Goal: Information Seeking & Learning: Learn about a topic

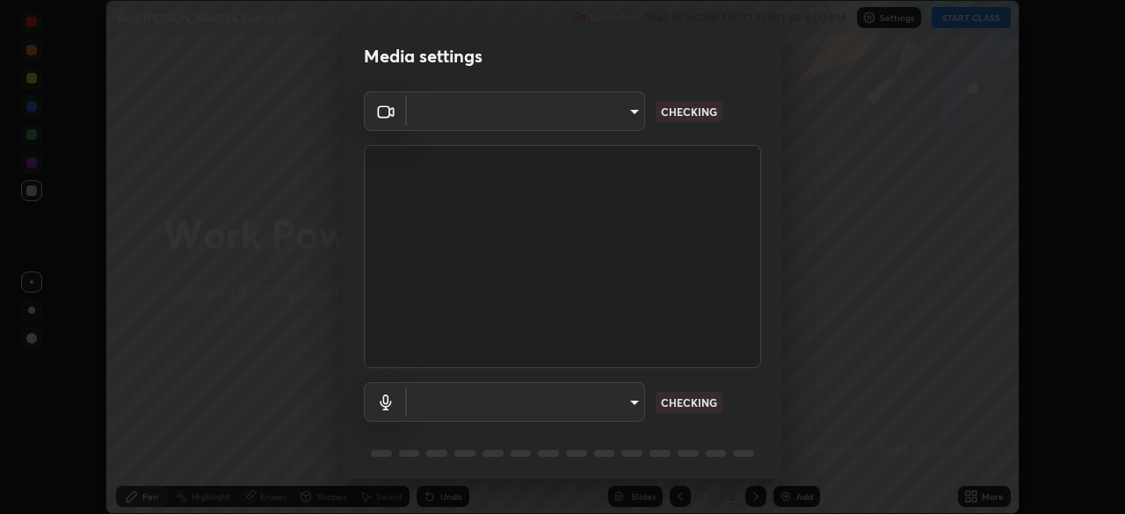
scroll to position [62, 0]
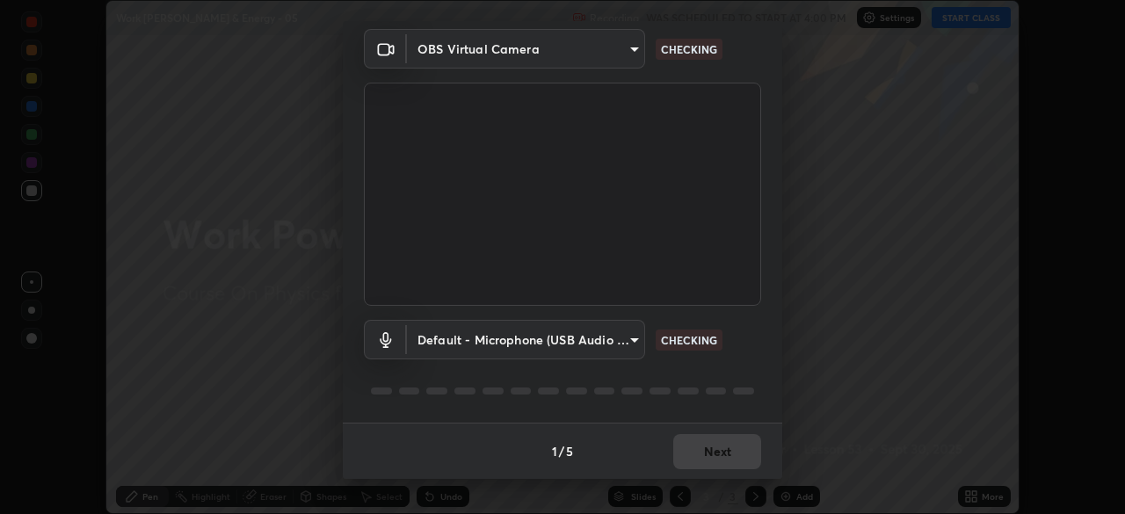
type input "8e51ced37930e971e34d94304a72bdf124377ca82fa83f25b6b4e34e328f1921"
click at [623, 337] on body "Erase all Work Powe & Energy - 05 Recording WAS SCHEDULED TO START AT 4:00 PM S…" at bounding box center [562, 257] width 1125 height 514
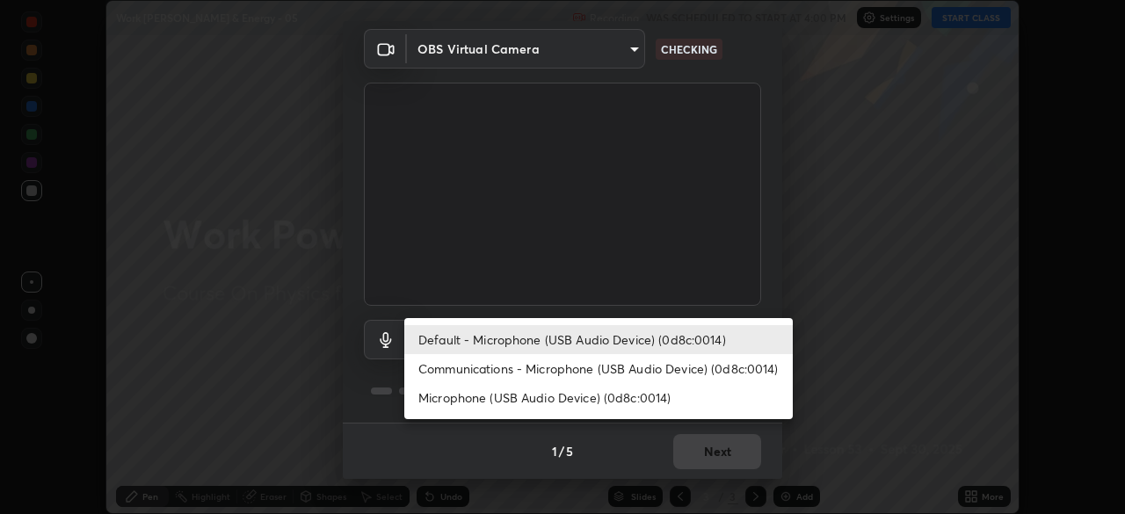
click at [633, 376] on li "Communications - Microphone (USB Audio Device) (0d8c:0014)" at bounding box center [598, 368] width 388 height 29
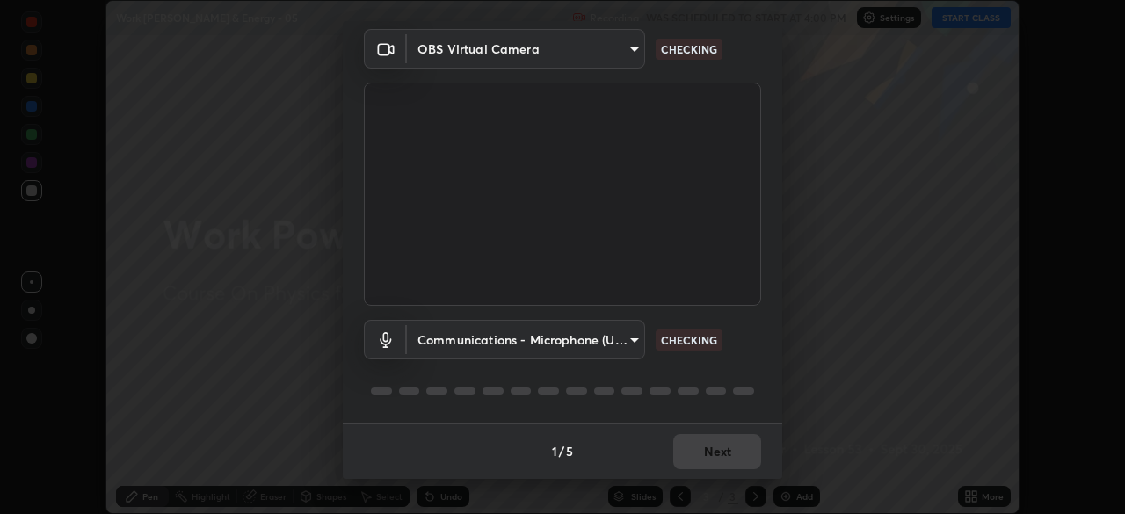
click at [628, 337] on body "Erase all Work Powe & Energy - 05 Recording WAS SCHEDULED TO START AT 4:00 PM S…" at bounding box center [562, 257] width 1125 height 514
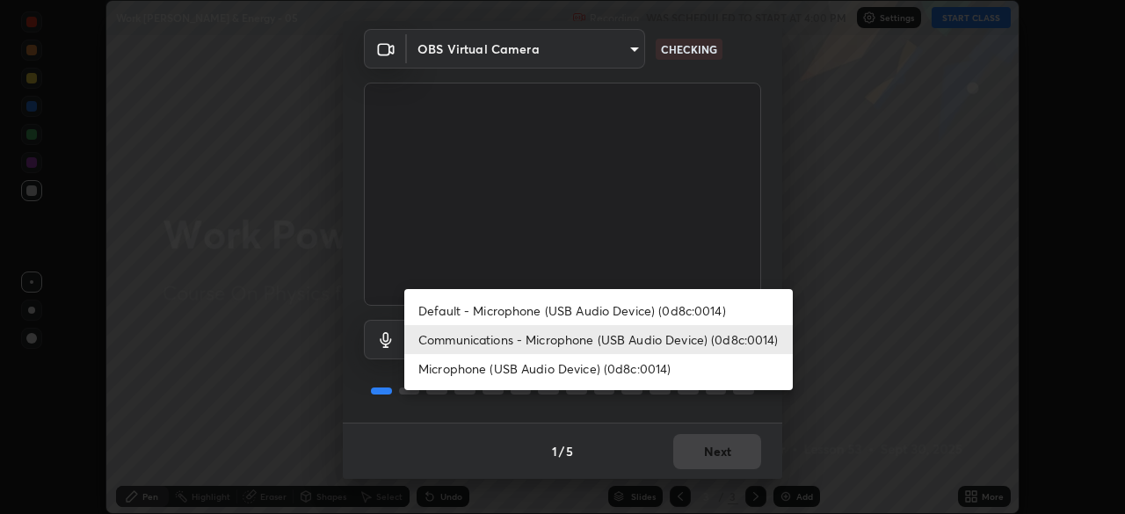
click at [629, 310] on li "Default - Microphone (USB Audio Device) (0d8c:0014)" at bounding box center [598, 310] width 388 height 29
type input "default"
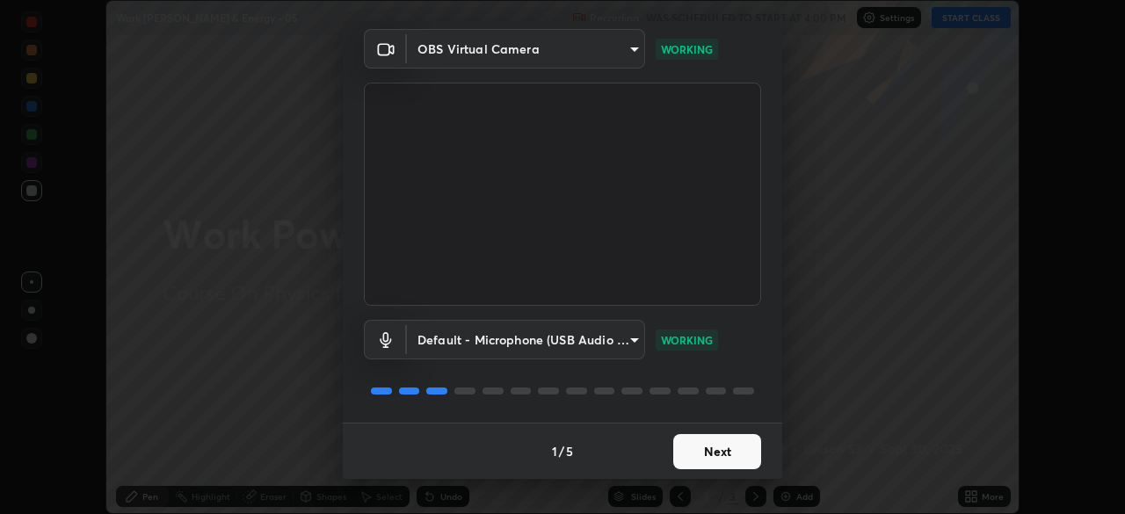
click at [697, 449] on button "Next" at bounding box center [717, 451] width 88 height 35
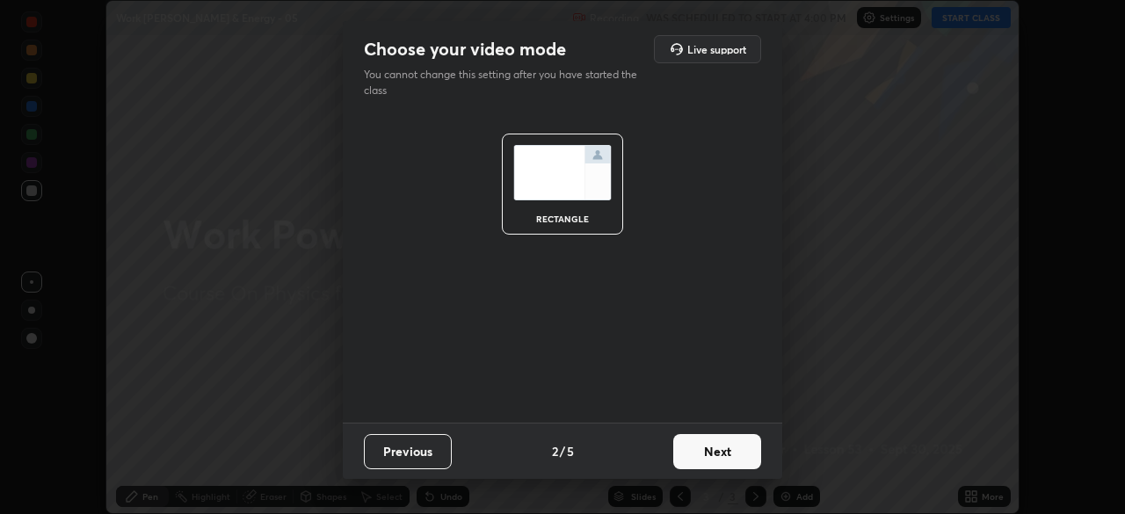
scroll to position [0, 0]
click at [729, 457] on button "Next" at bounding box center [717, 451] width 88 height 35
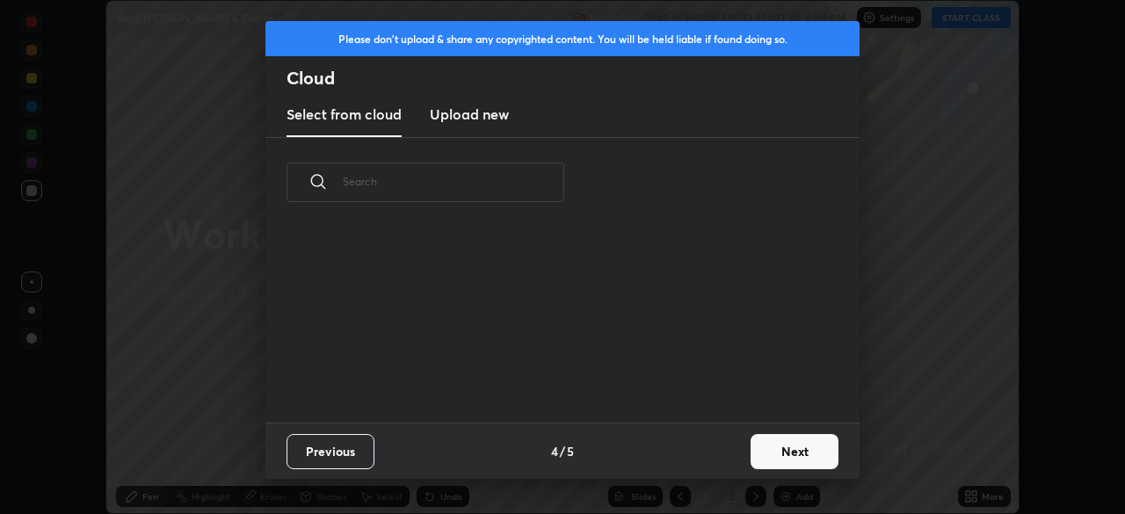
click at [735, 459] on div "Previous 4 / 5 Next" at bounding box center [562, 451] width 594 height 56
click at [733, 467] on div "Previous 4 / 5 Next" at bounding box center [562, 451] width 594 height 56
click at [768, 459] on button "Next" at bounding box center [794, 451] width 88 height 35
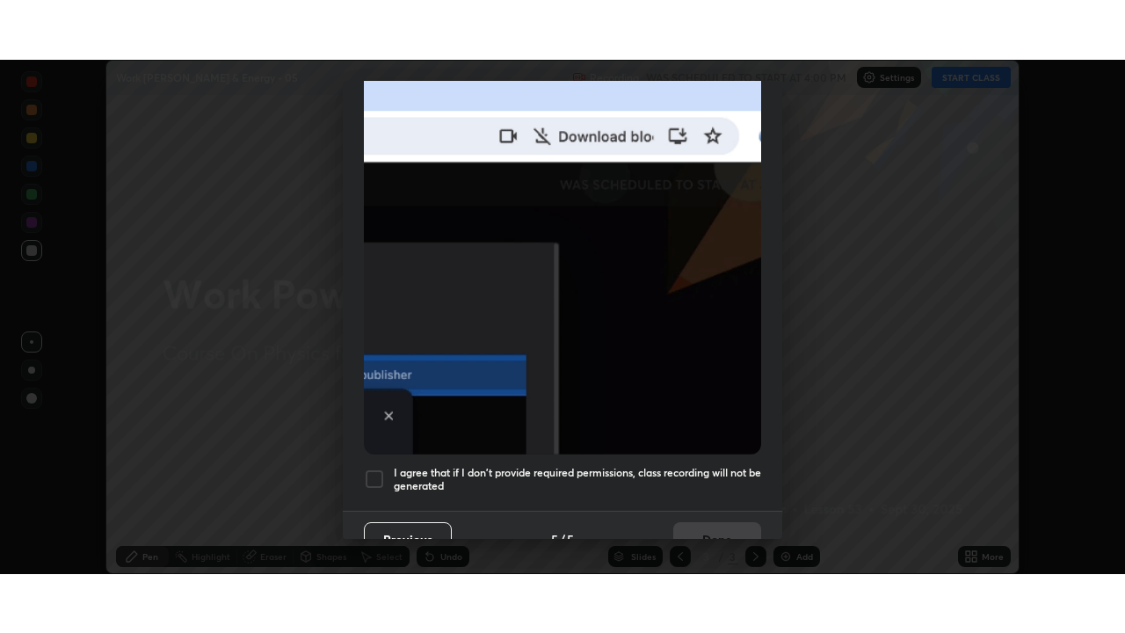
scroll to position [421, 0]
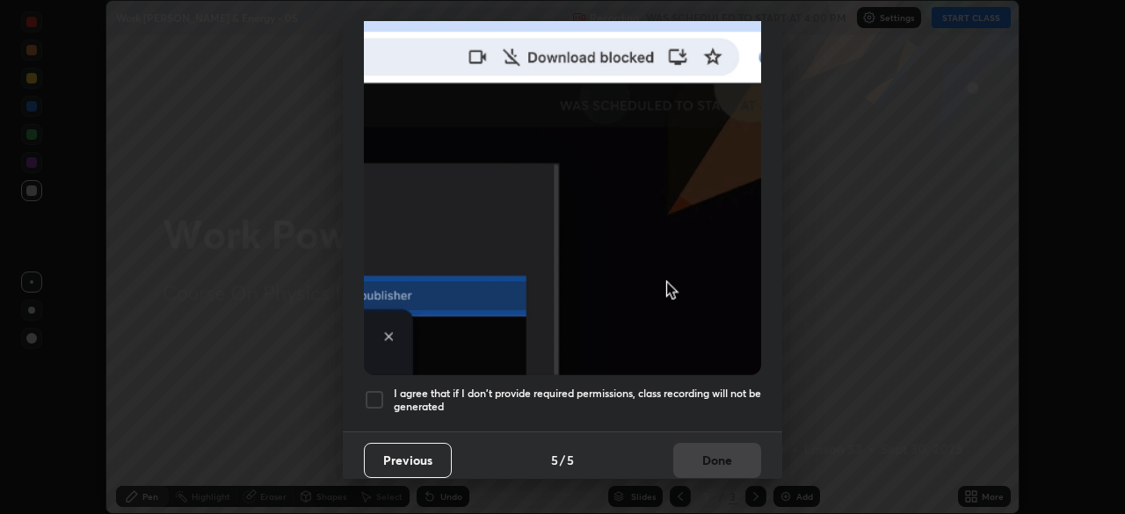
click at [703, 387] on h5 "I agree that if I don't provide required permissions, class recording will not …" at bounding box center [577, 400] width 367 height 27
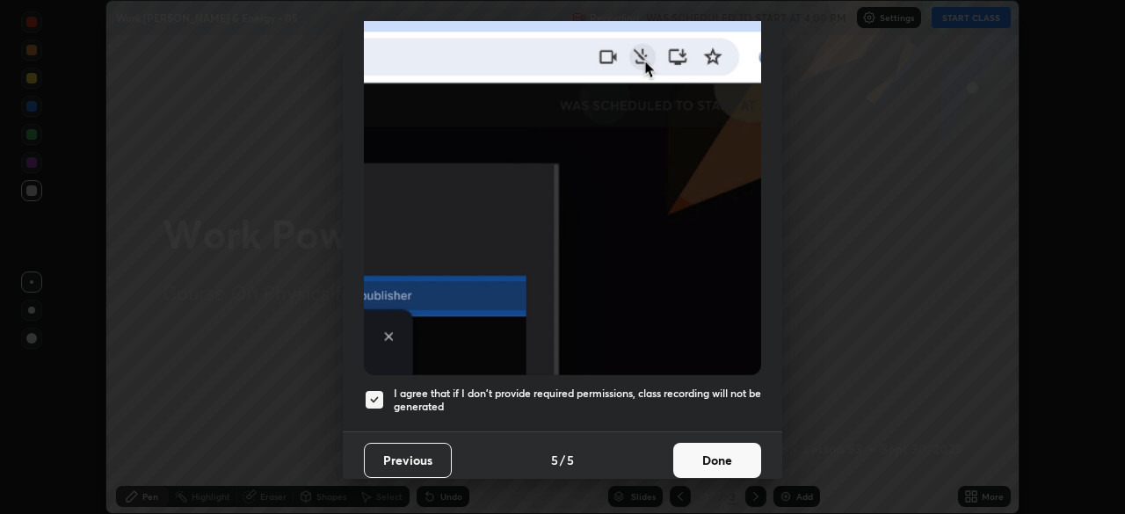
click at [722, 449] on button "Done" at bounding box center [717, 460] width 88 height 35
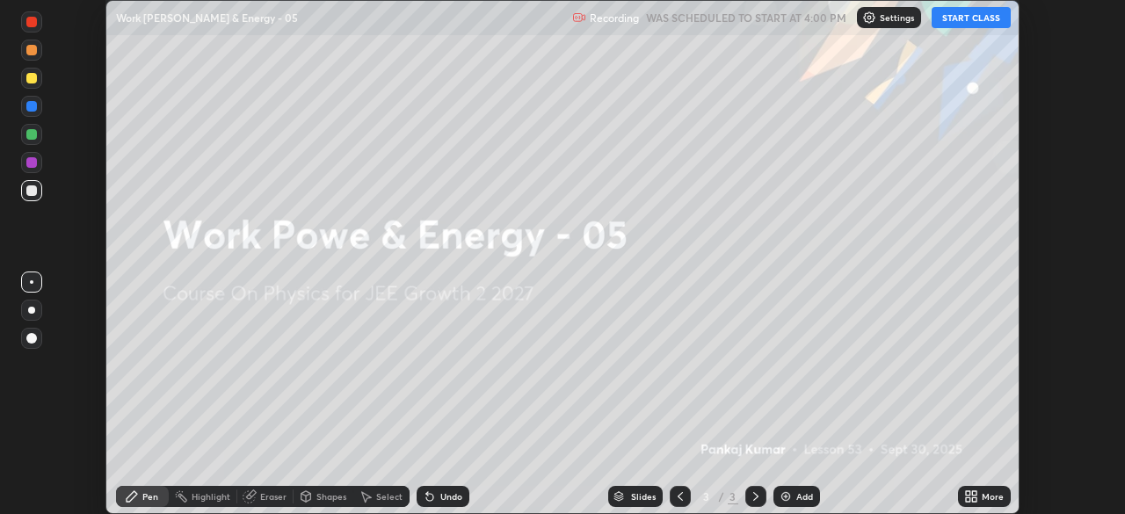
click at [944, 19] on button "START CLASS" at bounding box center [970, 17] width 79 height 21
click at [982, 496] on div "More" at bounding box center [993, 496] width 22 height 9
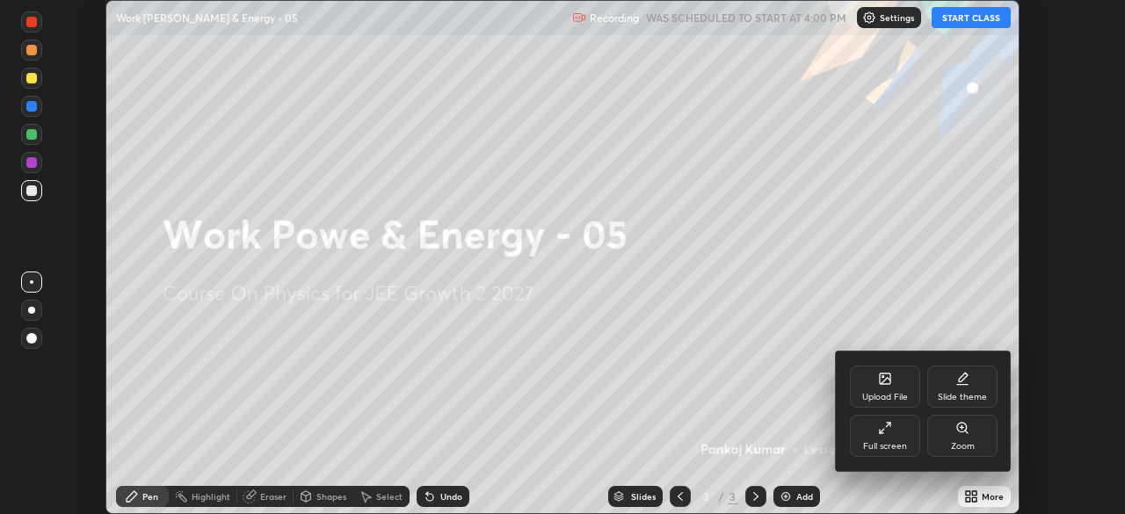
click at [887, 434] on icon at bounding box center [885, 428] width 14 height 14
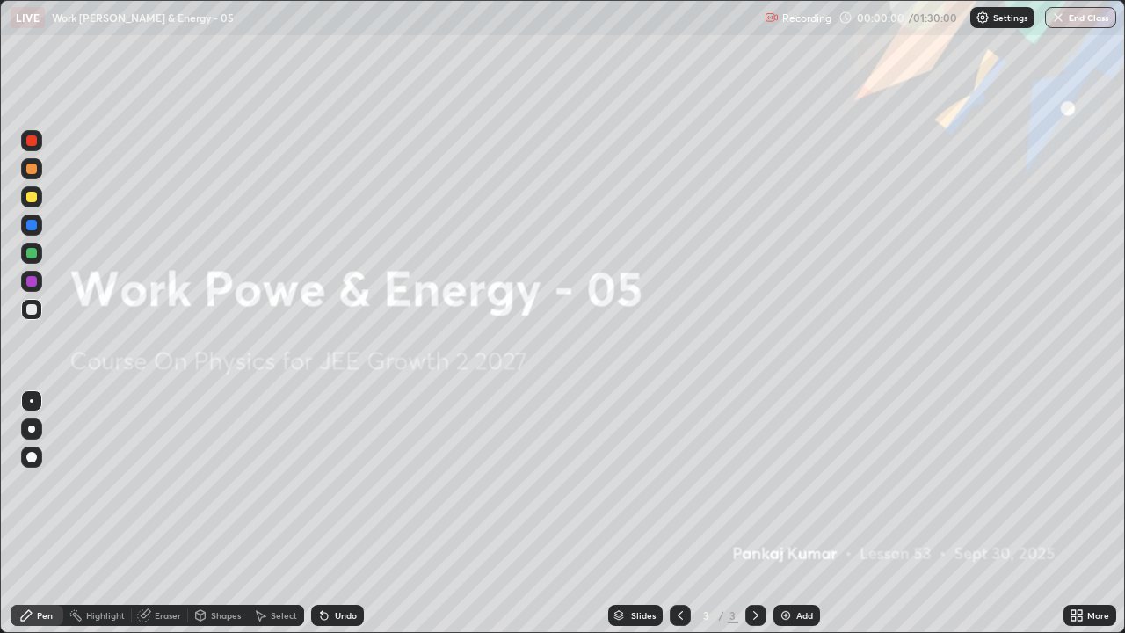
scroll to position [633, 1125]
click at [801, 513] on div "Add" at bounding box center [796, 615] width 47 height 21
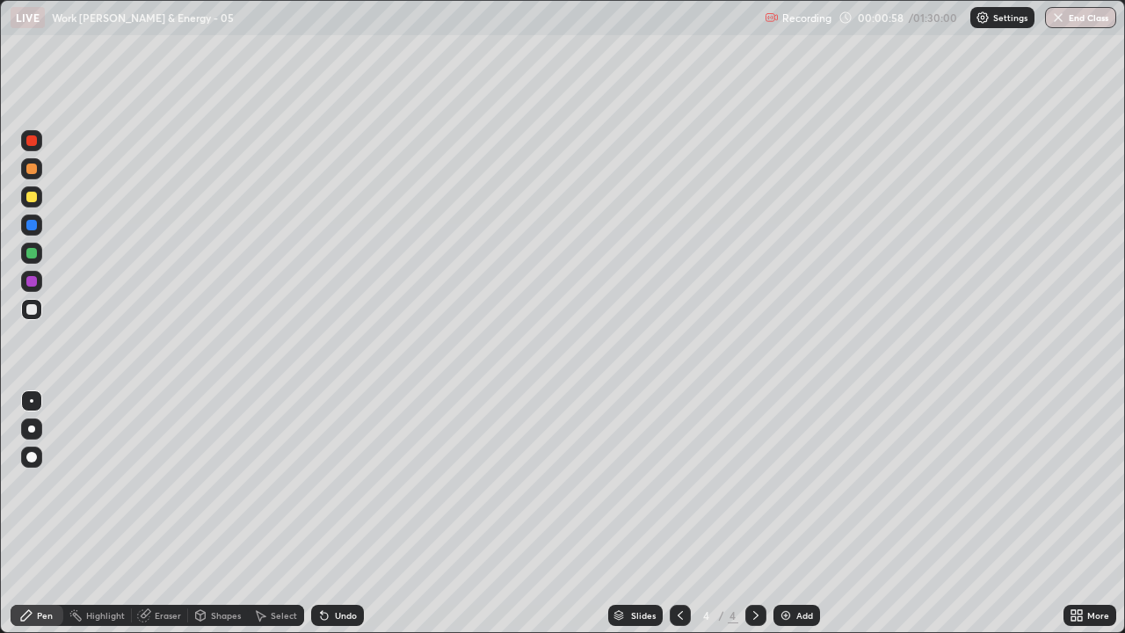
click at [39, 198] on div at bounding box center [31, 196] width 21 height 21
click at [221, 513] on div "Shapes" at bounding box center [218, 615] width 60 height 21
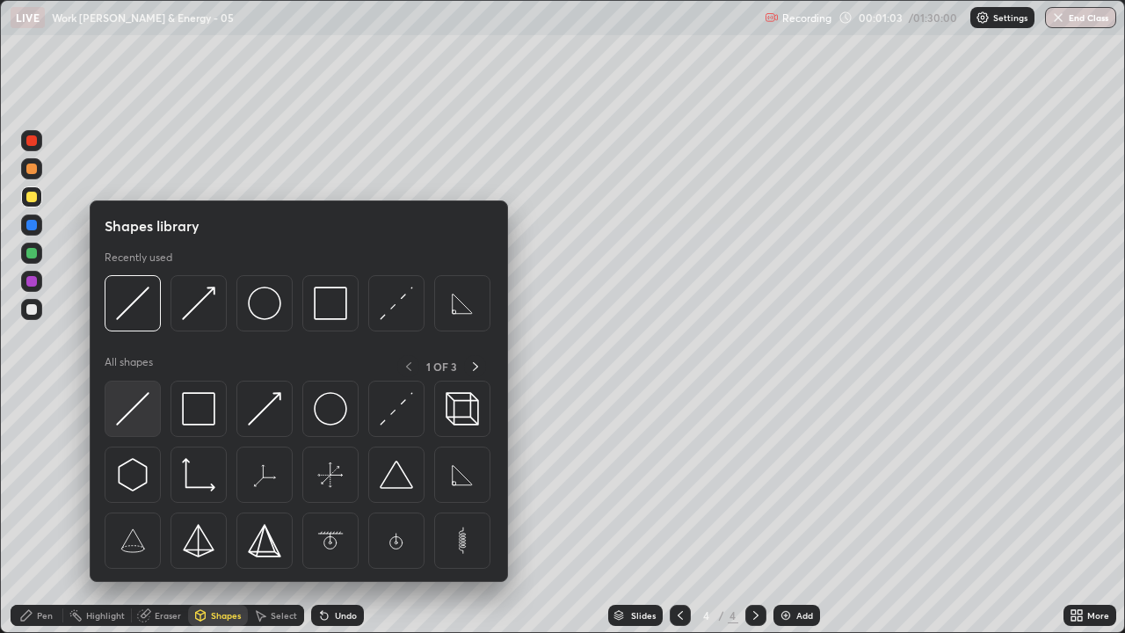
click at [138, 417] on img at bounding box center [132, 408] width 33 height 33
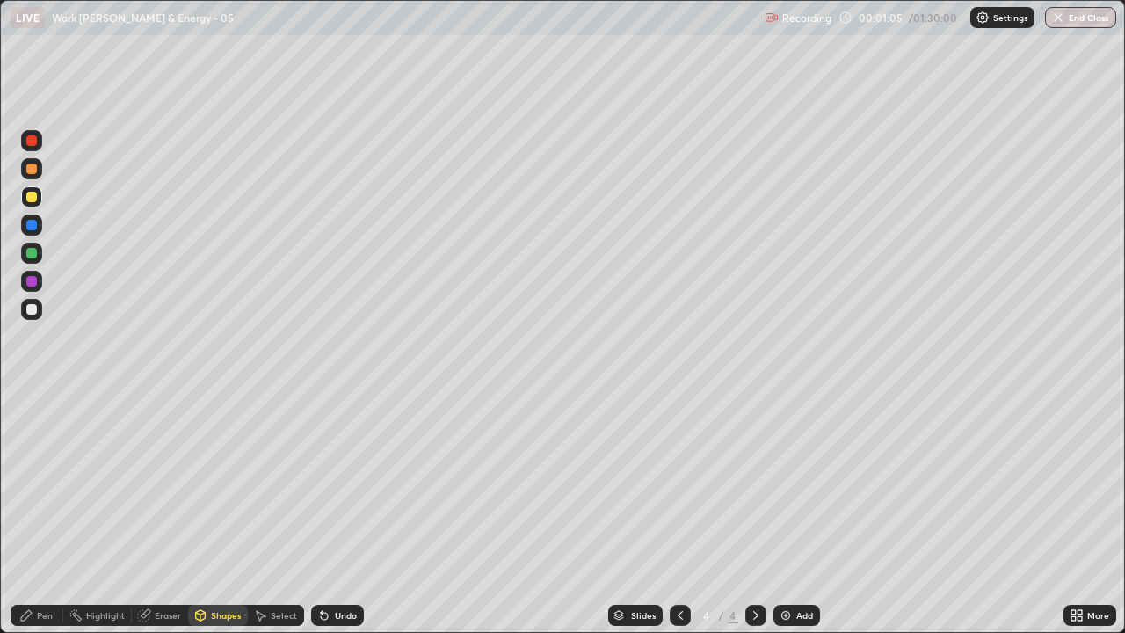
click at [33, 513] on icon at bounding box center [26, 615] width 14 height 14
click at [39, 513] on div "Pen" at bounding box center [37, 615] width 53 height 21
click at [32, 308] on div at bounding box center [31, 309] width 11 height 11
click at [221, 513] on div "Shapes" at bounding box center [218, 615] width 60 height 21
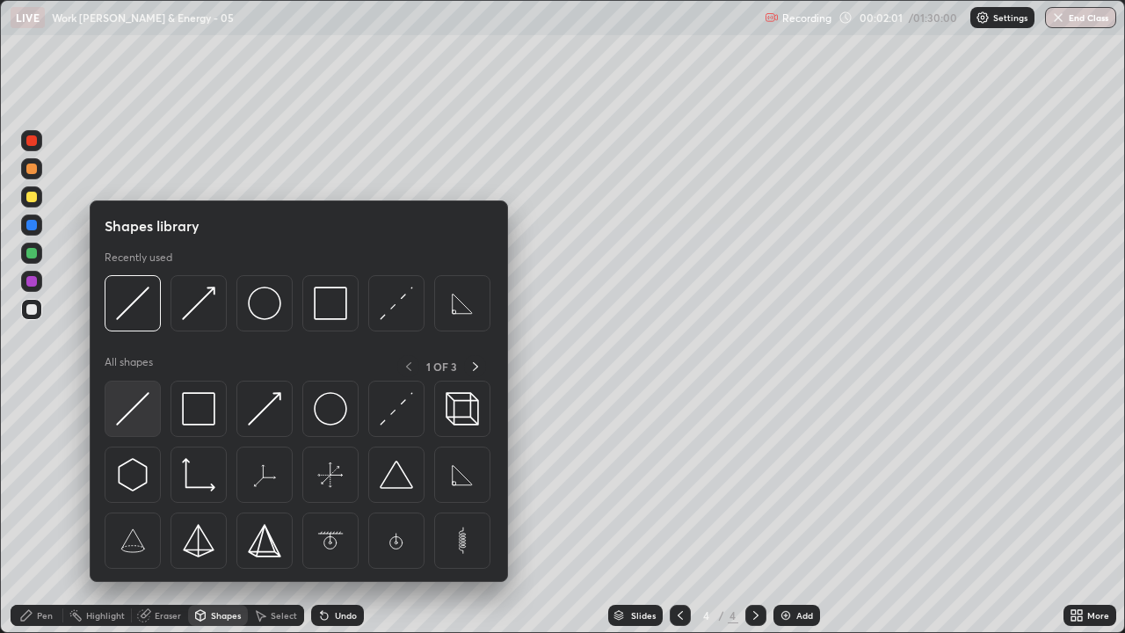
click at [133, 404] on img at bounding box center [132, 408] width 33 height 33
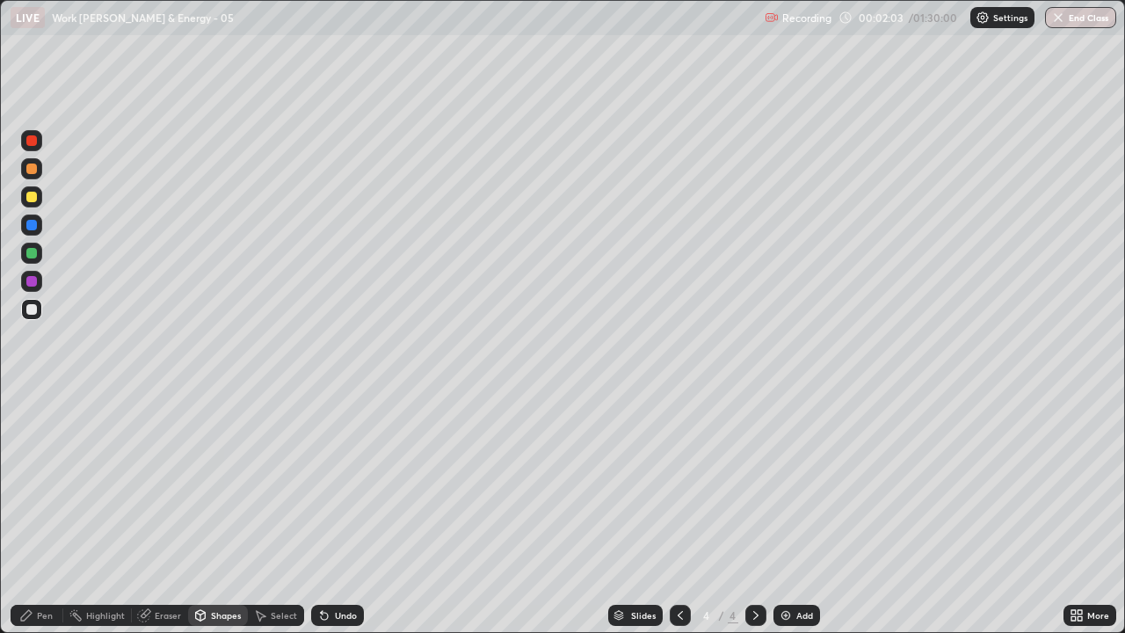
click at [37, 513] on div "Pen" at bounding box center [37, 615] width 53 height 21
click at [340, 513] on div "Undo" at bounding box center [346, 615] width 22 height 9
click at [213, 513] on div "Shapes" at bounding box center [218, 615] width 60 height 21
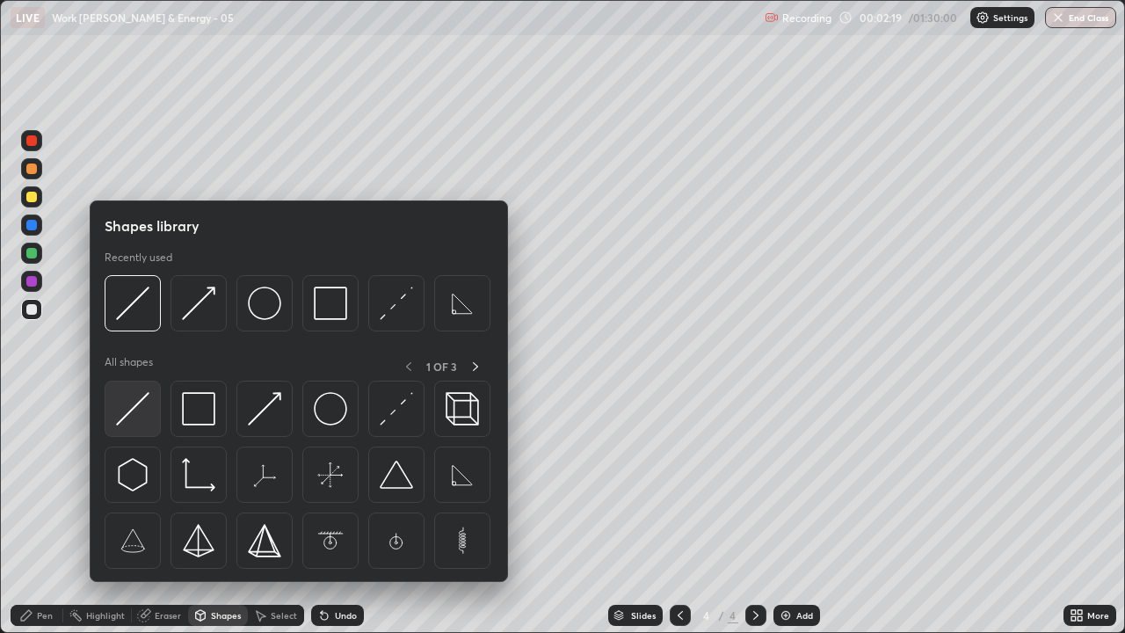
click at [138, 415] on img at bounding box center [132, 408] width 33 height 33
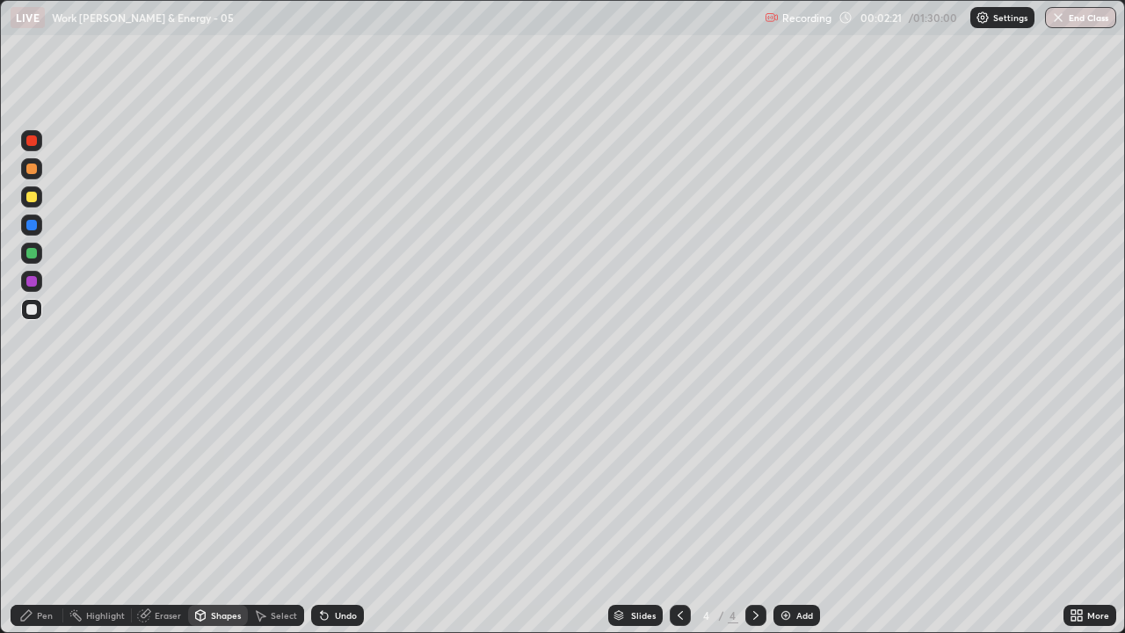
click at [44, 513] on div "Pen" at bounding box center [37, 615] width 53 height 21
click at [217, 513] on div "Shapes" at bounding box center [218, 615] width 60 height 21
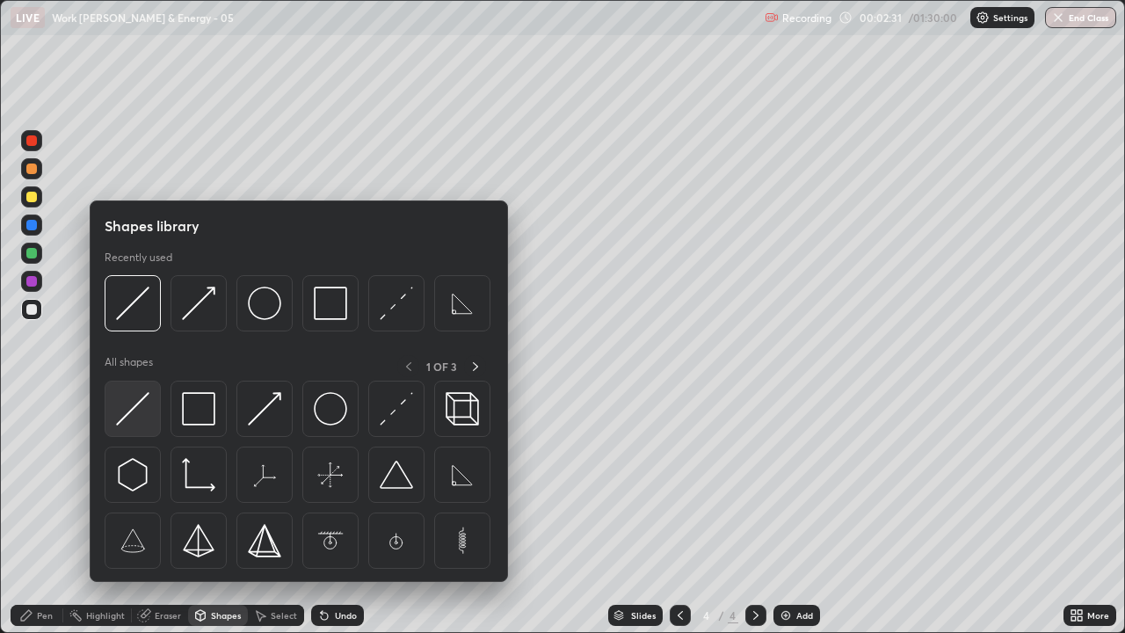
click at [134, 415] on img at bounding box center [132, 408] width 33 height 33
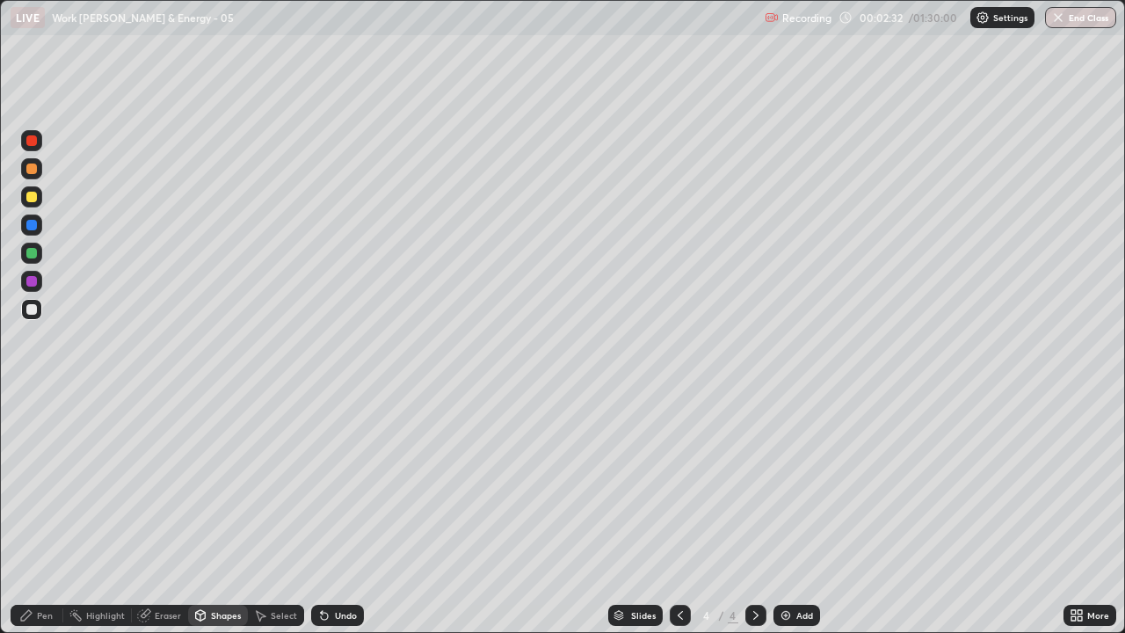
click at [32, 513] on icon at bounding box center [26, 615] width 14 height 14
click at [42, 513] on div "Pen" at bounding box center [37, 615] width 53 height 21
click at [38, 308] on div at bounding box center [31, 309] width 21 height 21
click at [35, 195] on div at bounding box center [31, 197] width 11 height 11
click at [200, 513] on icon at bounding box center [200, 617] width 0 height 6
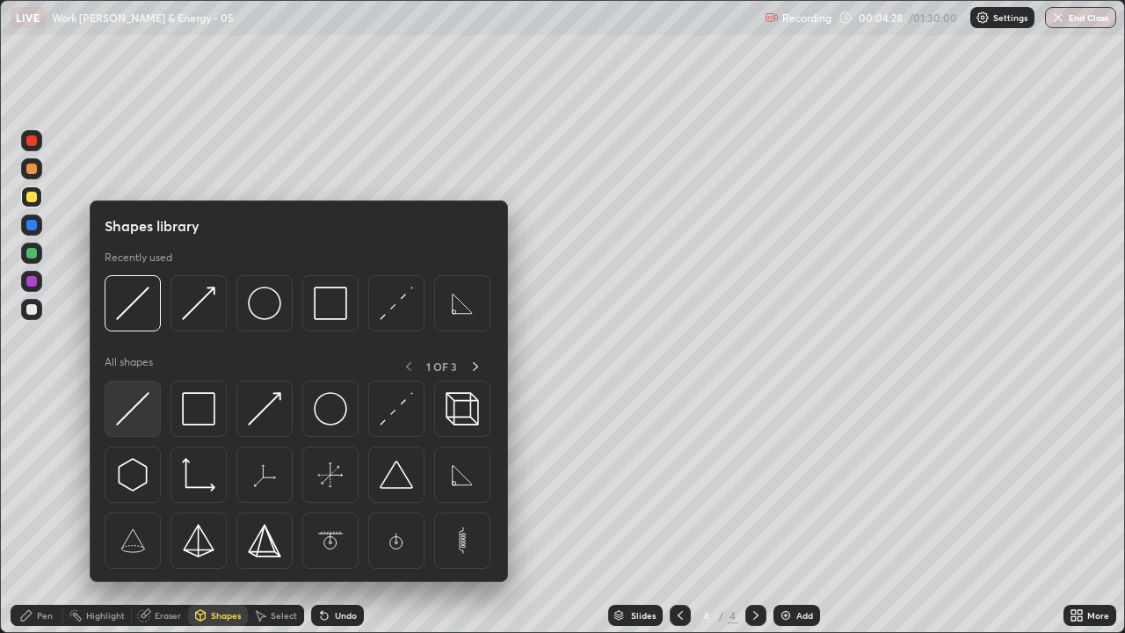
click at [129, 409] on img at bounding box center [132, 408] width 33 height 33
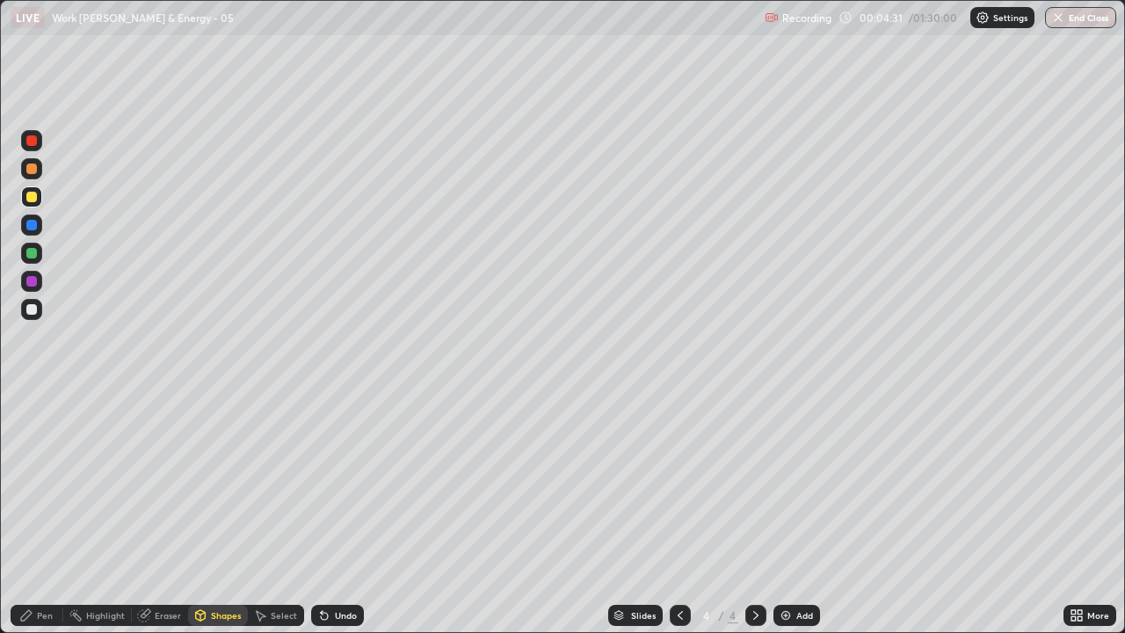
click at [38, 513] on div "Pen" at bounding box center [37, 615] width 53 height 21
click at [796, 513] on div "Add" at bounding box center [804, 615] width 17 height 9
click at [40, 513] on div "Pen" at bounding box center [45, 615] width 16 height 9
click at [36, 306] on div at bounding box center [31, 309] width 11 height 11
click at [327, 513] on icon at bounding box center [324, 615] width 14 height 14
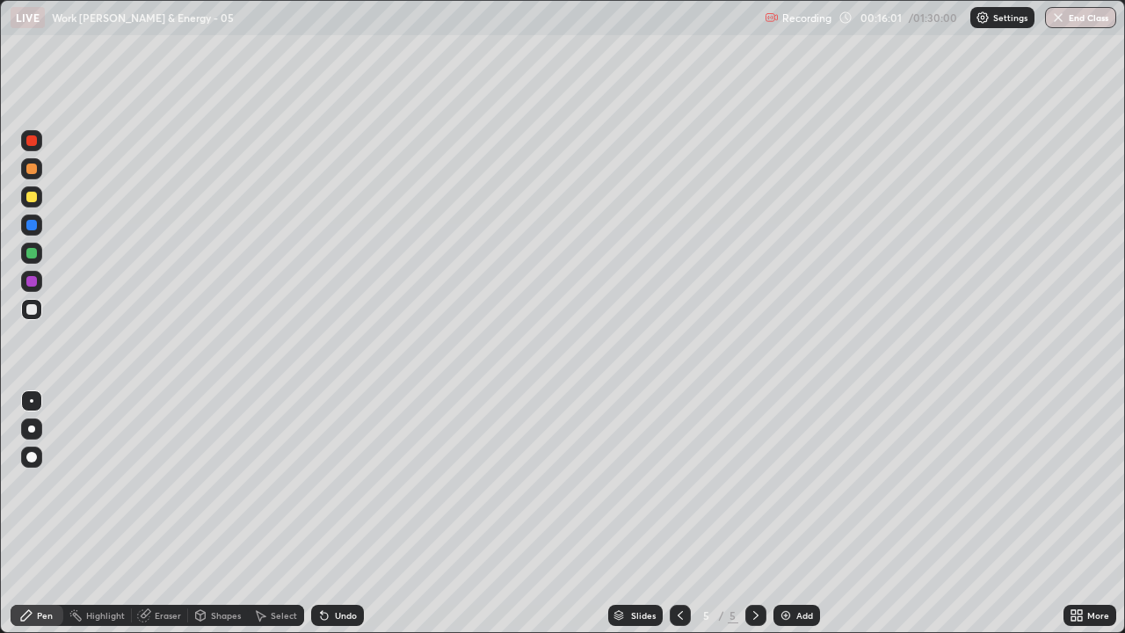
click at [40, 513] on div "Pen" at bounding box center [37, 615] width 53 height 21
click at [28, 277] on div at bounding box center [31, 281] width 11 height 11
click at [40, 513] on div "Pen" at bounding box center [37, 615] width 53 height 21
click at [32, 308] on div at bounding box center [31, 309] width 11 height 11
click at [227, 513] on div "Shapes" at bounding box center [218, 615] width 60 height 21
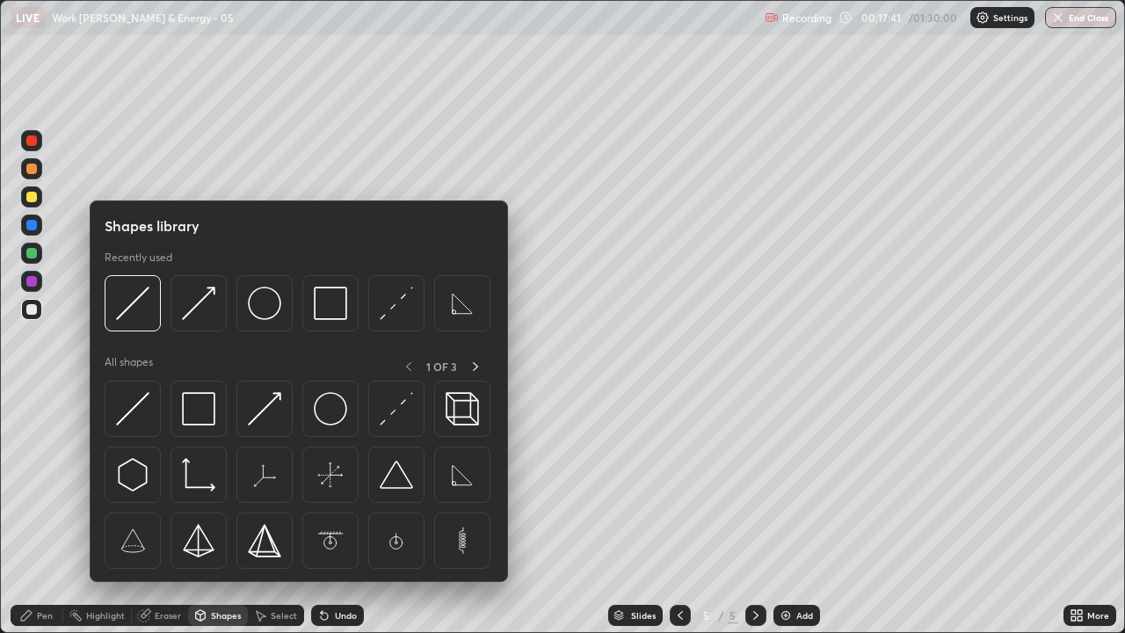
click at [32, 513] on div "Pen" at bounding box center [37, 615] width 53 height 21
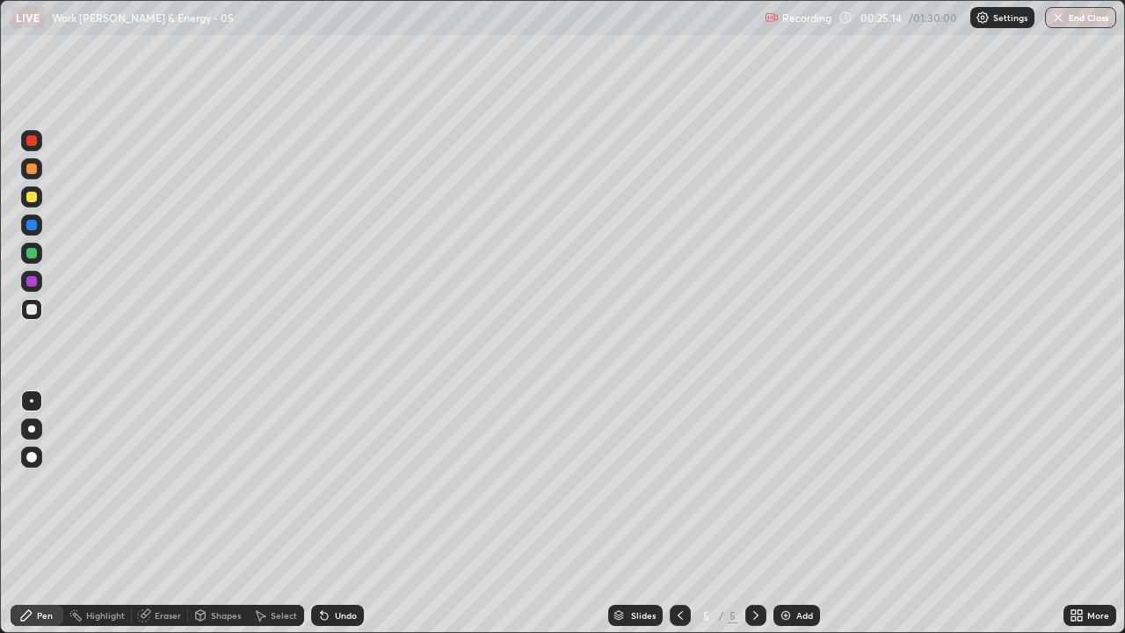
click at [798, 513] on div "Add" at bounding box center [804, 615] width 17 height 9
click at [26, 513] on icon at bounding box center [26, 615] width 14 height 14
click at [33, 197] on div at bounding box center [31, 197] width 11 height 11
click at [335, 513] on div "Undo" at bounding box center [346, 615] width 22 height 9
click at [789, 513] on img at bounding box center [786, 615] width 14 height 14
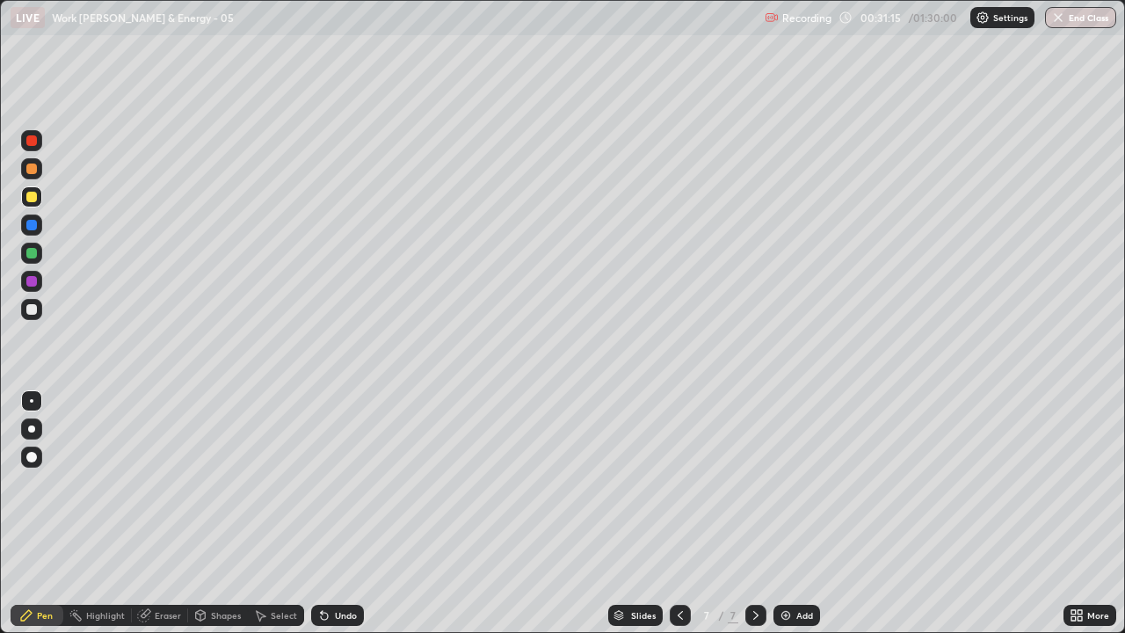
click at [227, 513] on div "Shapes" at bounding box center [218, 615] width 60 height 21
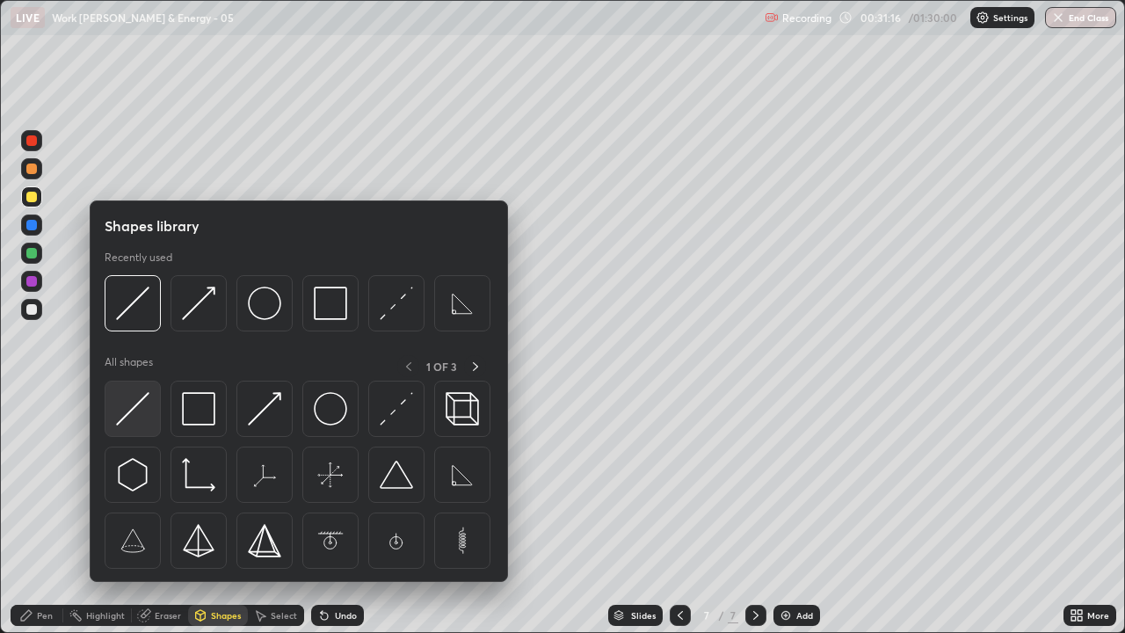
click at [136, 409] on img at bounding box center [132, 408] width 33 height 33
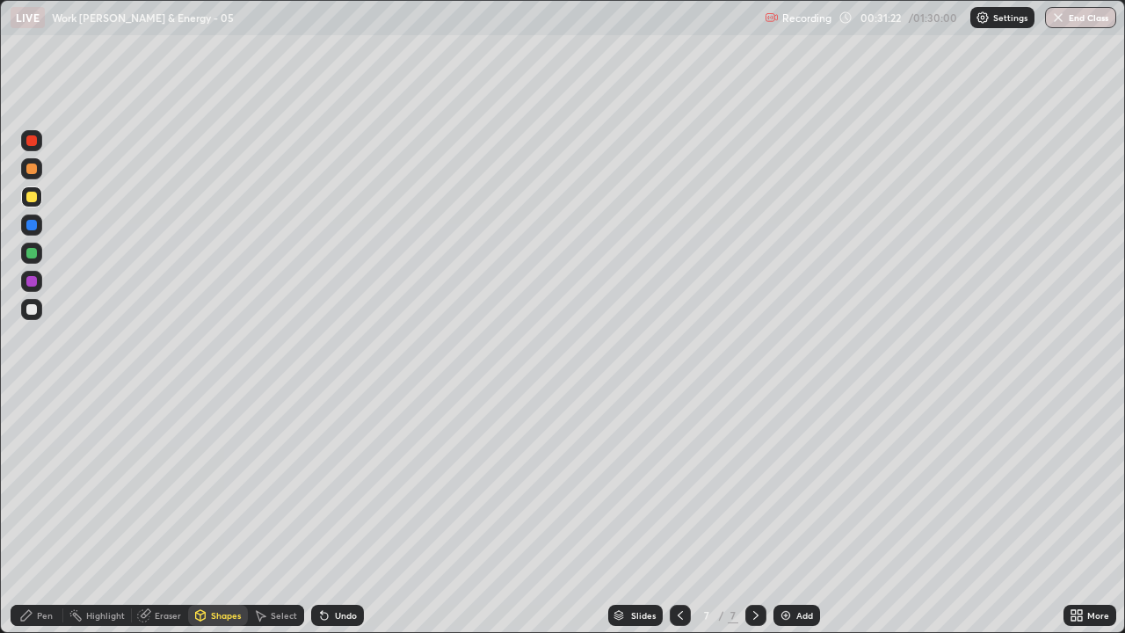
click at [212, 513] on div "Shapes" at bounding box center [218, 615] width 60 height 21
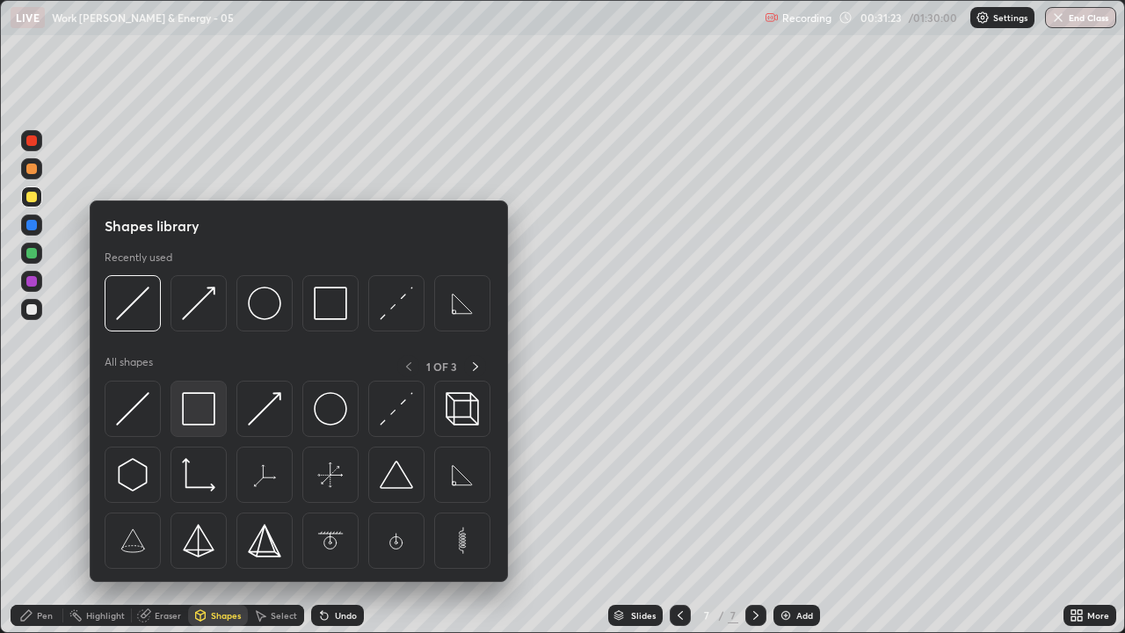
click at [192, 413] on img at bounding box center [198, 408] width 33 height 33
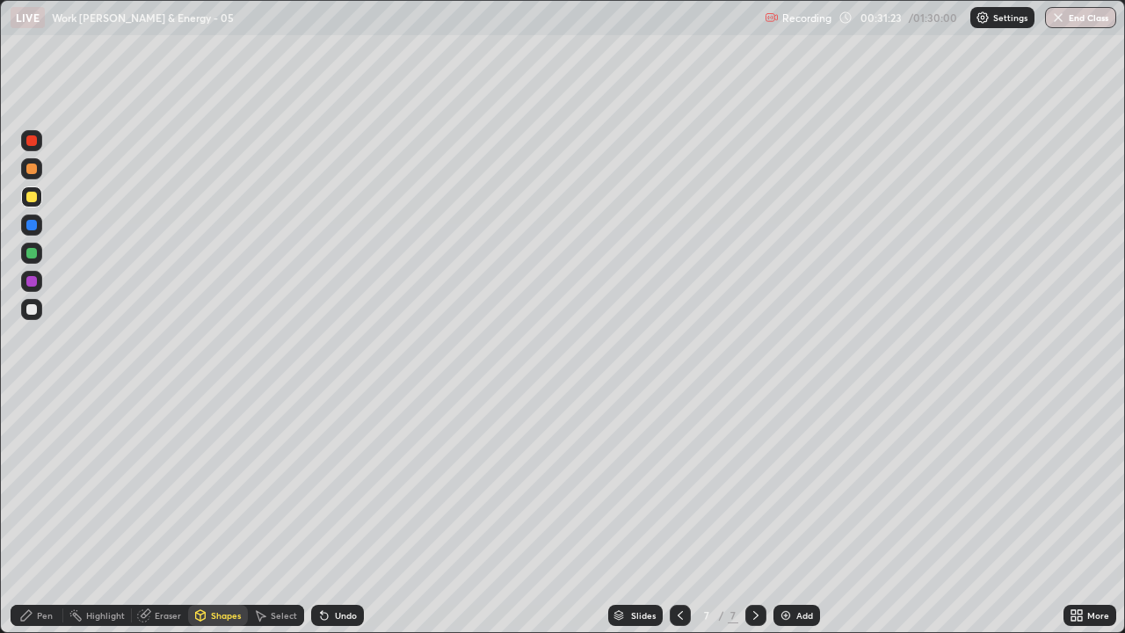
click at [33, 254] on div at bounding box center [31, 253] width 11 height 11
click at [341, 513] on div "Undo" at bounding box center [346, 615] width 22 height 9
click at [42, 513] on div "Pen" at bounding box center [37, 615] width 53 height 21
click at [214, 513] on div "Shapes" at bounding box center [226, 615] width 30 height 9
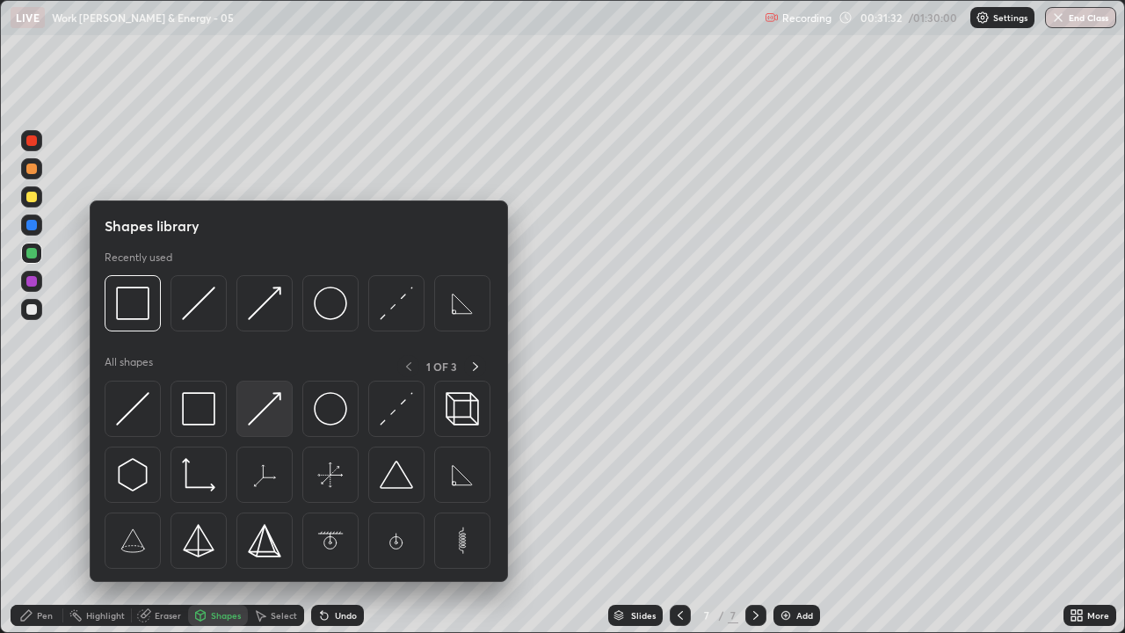
click at [266, 407] on img at bounding box center [264, 408] width 33 height 33
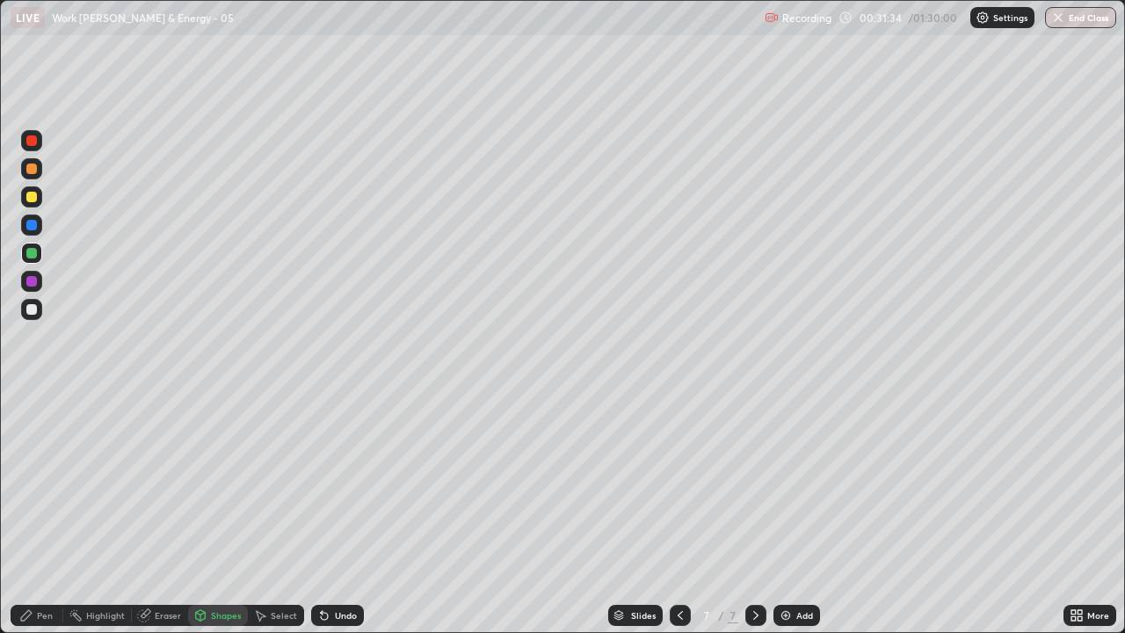
click at [38, 513] on div "Pen" at bounding box center [45, 615] width 16 height 9
click at [220, 513] on div "Shapes" at bounding box center [218, 615] width 60 height 21
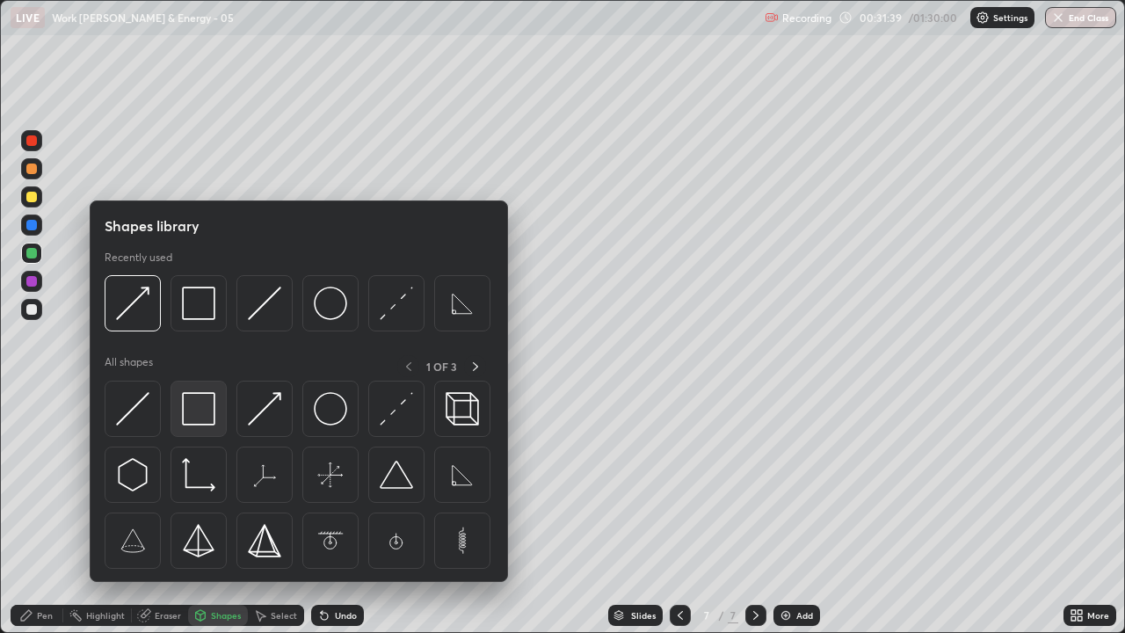
click at [202, 409] on img at bounding box center [198, 408] width 33 height 33
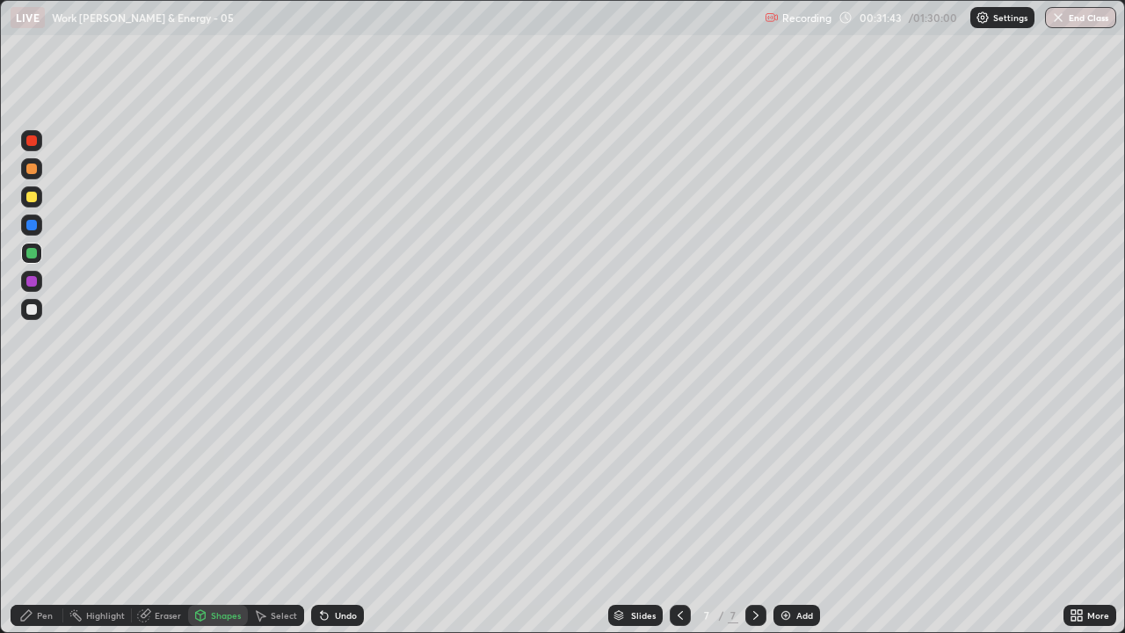
click at [45, 513] on div "Pen" at bounding box center [37, 615] width 53 height 21
click at [40, 513] on div "Pen" at bounding box center [37, 615] width 53 height 21
click at [24, 513] on icon at bounding box center [26, 615] width 14 height 14
click at [33, 299] on div at bounding box center [31, 309] width 21 height 21
click at [337, 513] on div "Undo" at bounding box center [346, 615] width 22 height 9
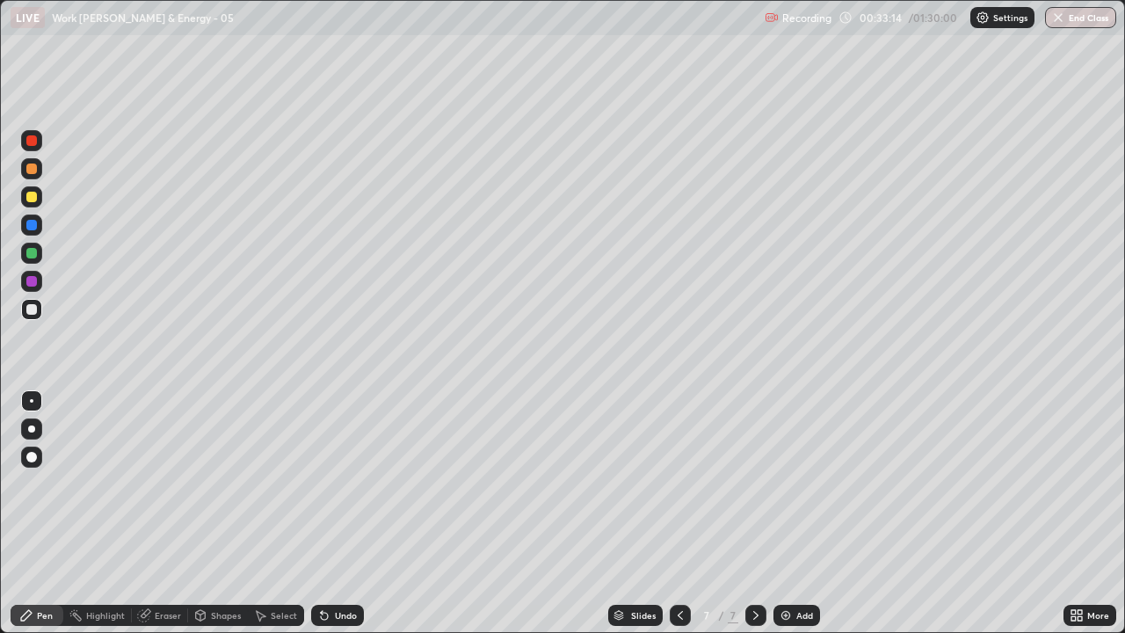
click at [36, 307] on div at bounding box center [31, 309] width 11 height 11
click at [217, 513] on div "Shapes" at bounding box center [218, 615] width 60 height 21
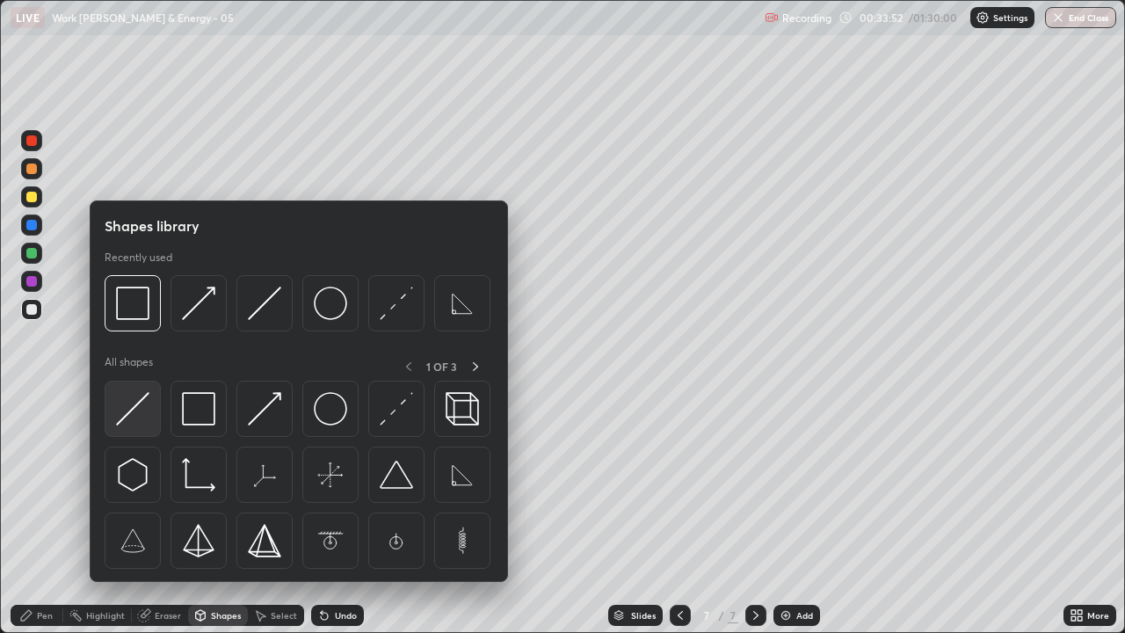
click at [134, 416] on img at bounding box center [132, 408] width 33 height 33
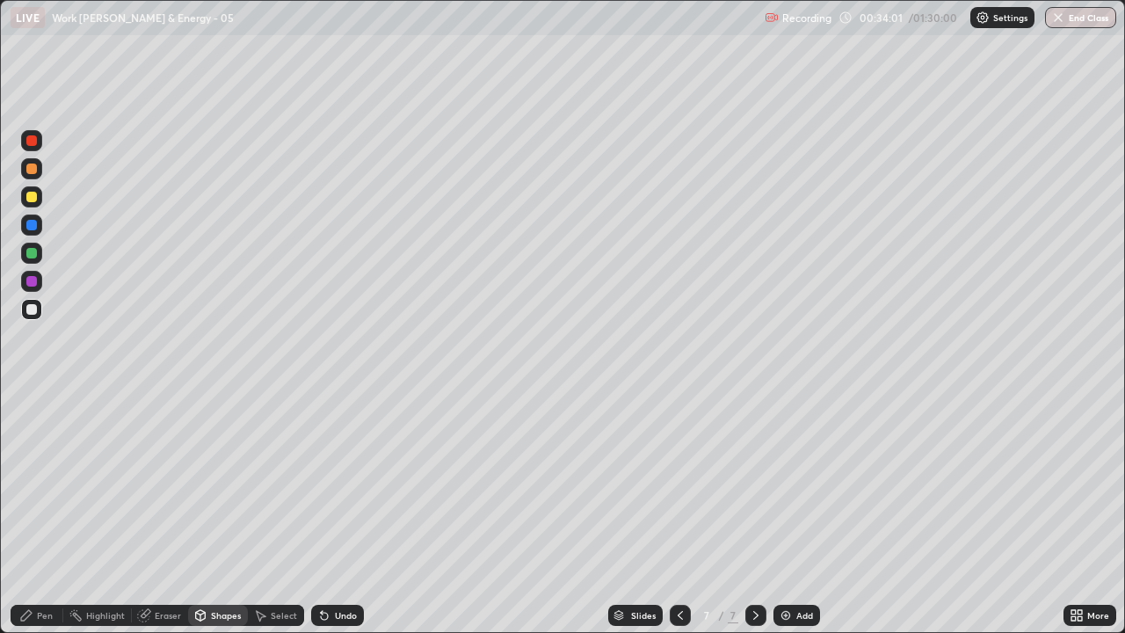
click at [36, 513] on div "Pen" at bounding box center [37, 615] width 53 height 21
